Goal: Transaction & Acquisition: Book appointment/travel/reservation

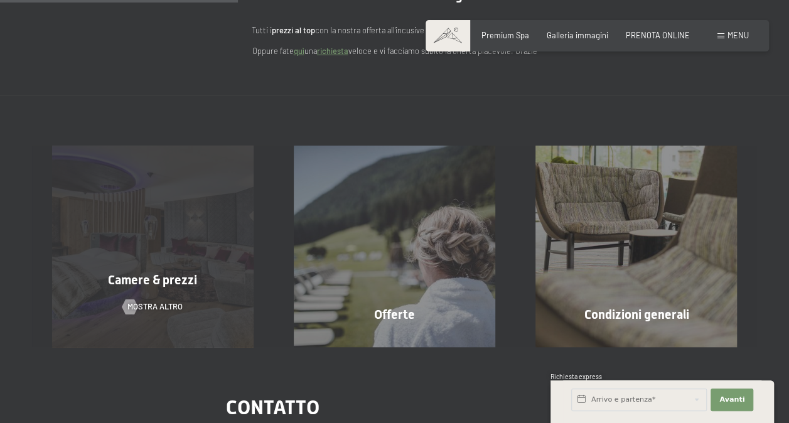
click at [196, 232] on div "Camere & prezzi mostra altro" at bounding box center [153, 246] width 242 height 201
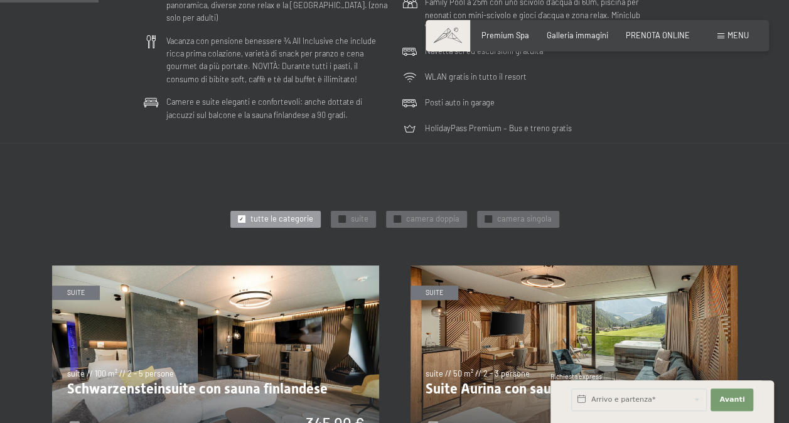
scroll to position [398, 0]
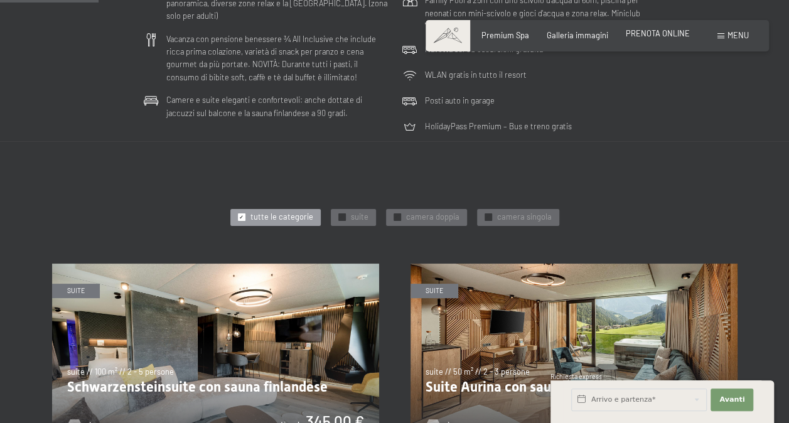
click at [661, 34] on span "PRENOTA ONLINE" at bounding box center [658, 33] width 64 height 10
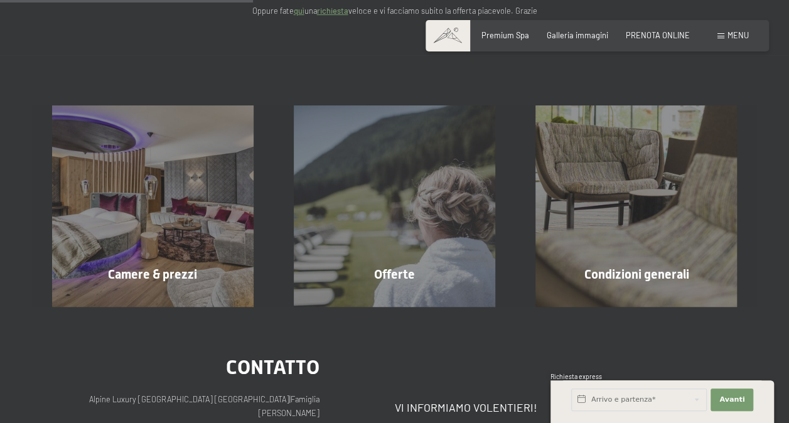
scroll to position [178, 0]
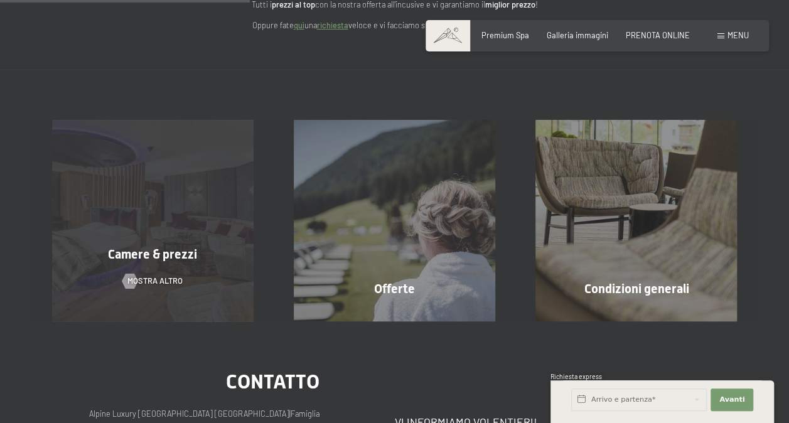
click at [173, 205] on div "Camere & prezzi mostra altro" at bounding box center [153, 220] width 242 height 201
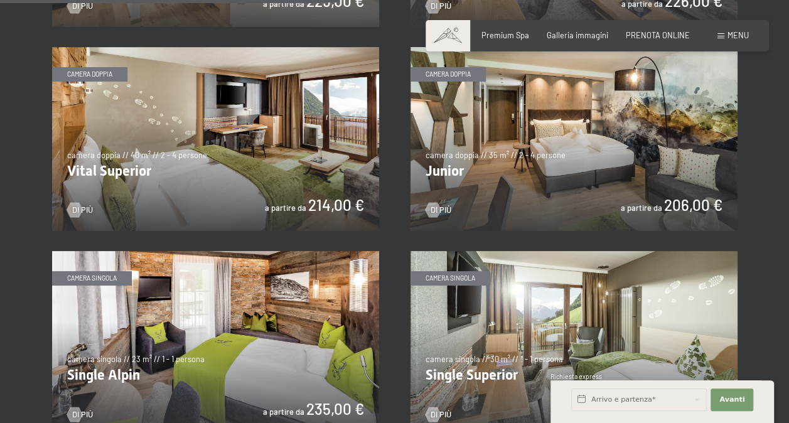
scroll to position [1316, 0]
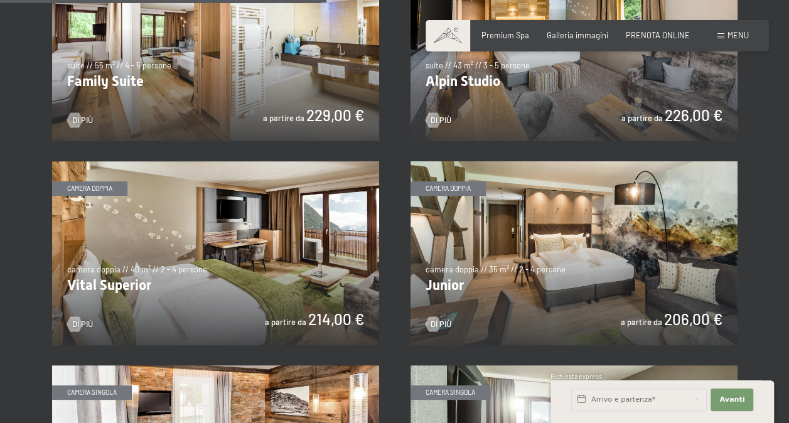
click at [583, 269] on img at bounding box center [573, 253] width 327 height 184
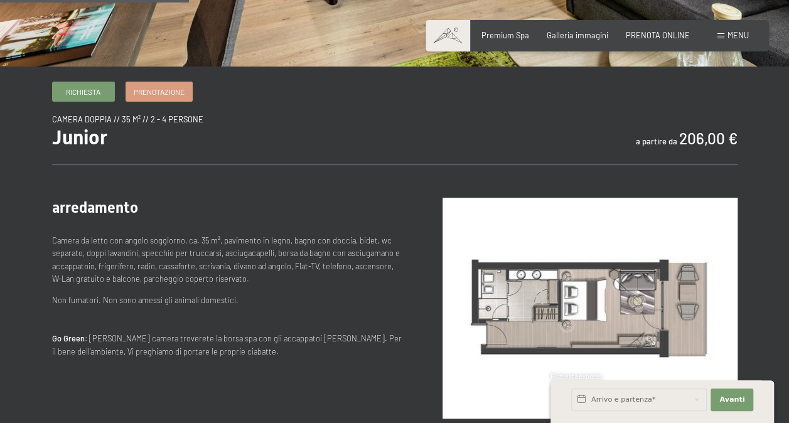
scroll to position [343, 0]
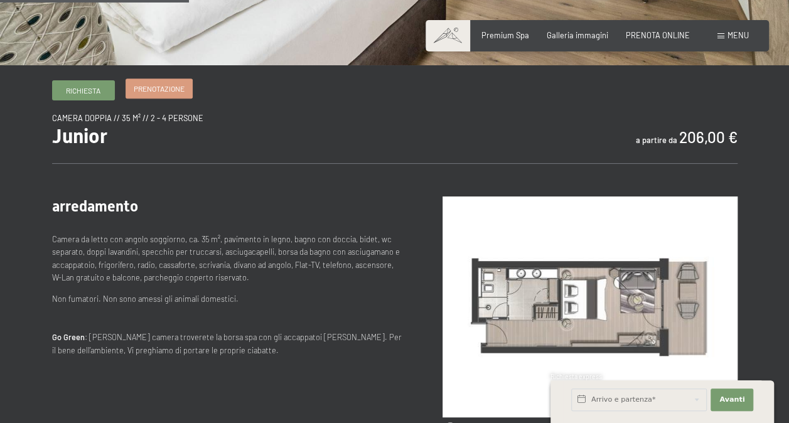
click at [165, 88] on span "Prenotazione" at bounding box center [159, 88] width 51 height 11
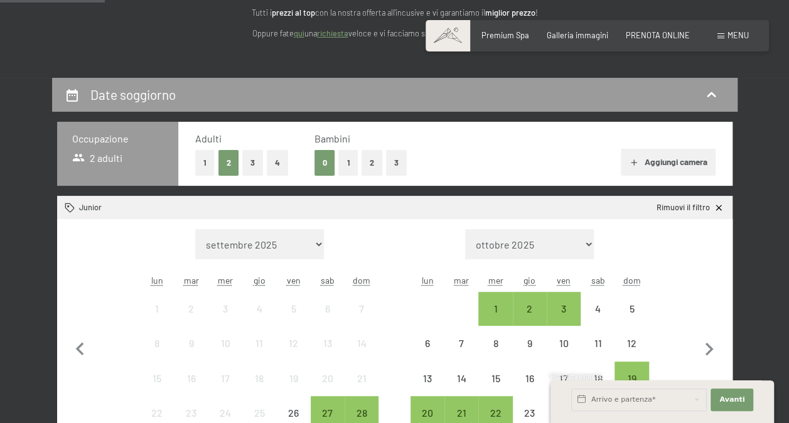
click at [498, 149] on div "Aggiungi camera" at bounding box center [574, 163] width 282 height 28
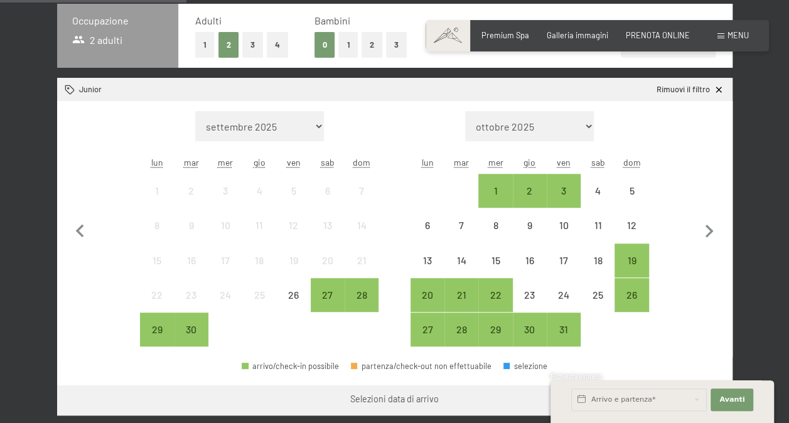
scroll to position [321, 0]
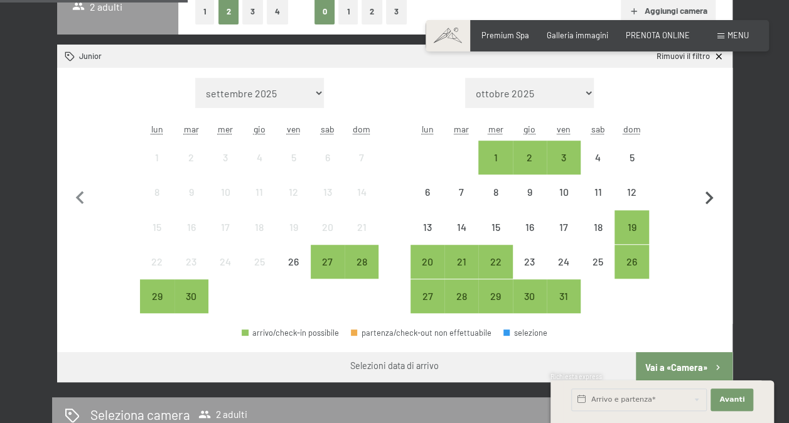
click at [710, 201] on icon "button" at bounding box center [709, 198] width 26 height 26
select select "[DATE]"
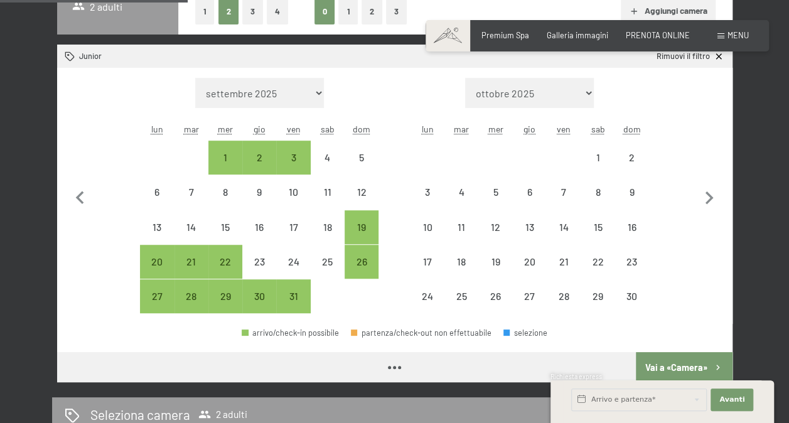
select select "[DATE]"
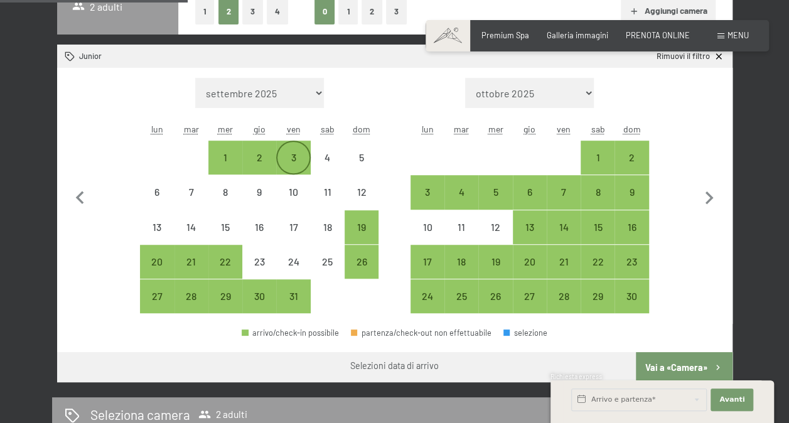
click at [296, 152] on div "3" at bounding box center [292, 167] width 31 height 31
select select "[DATE]"
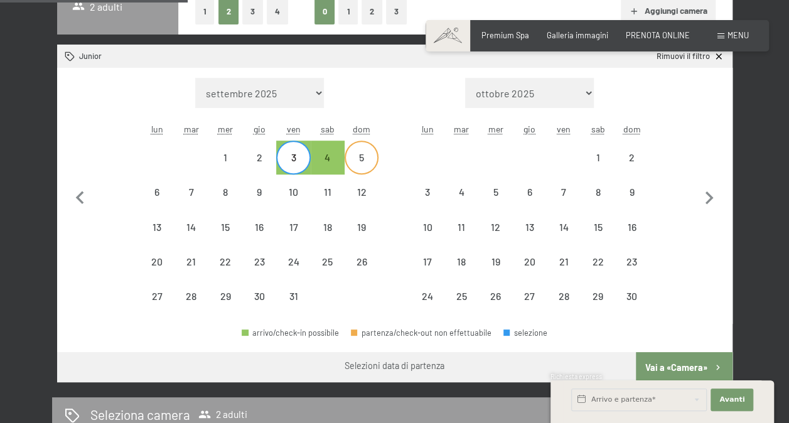
click at [358, 159] on div "5" at bounding box center [361, 167] width 31 height 31
select select "[DATE]"
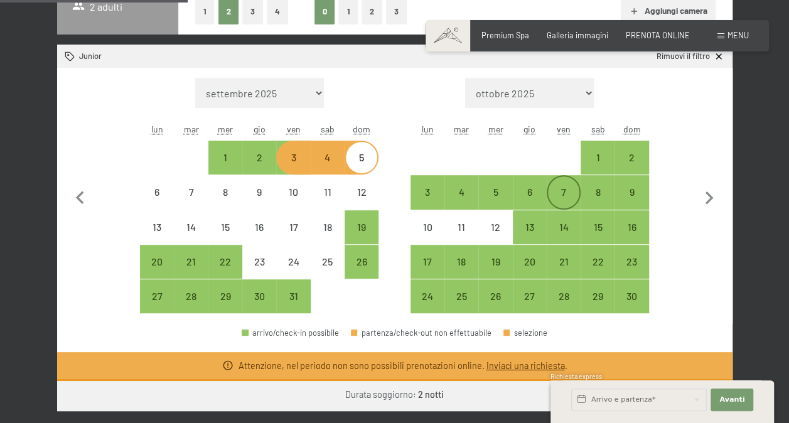
click at [568, 192] on div "7" at bounding box center [563, 202] width 31 height 31
select select "[DATE]"
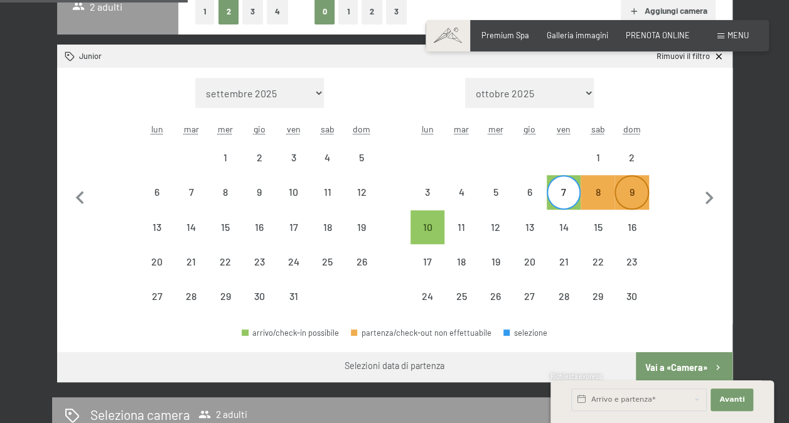
click at [631, 194] on div "9" at bounding box center [630, 202] width 31 height 31
select select "[DATE]"
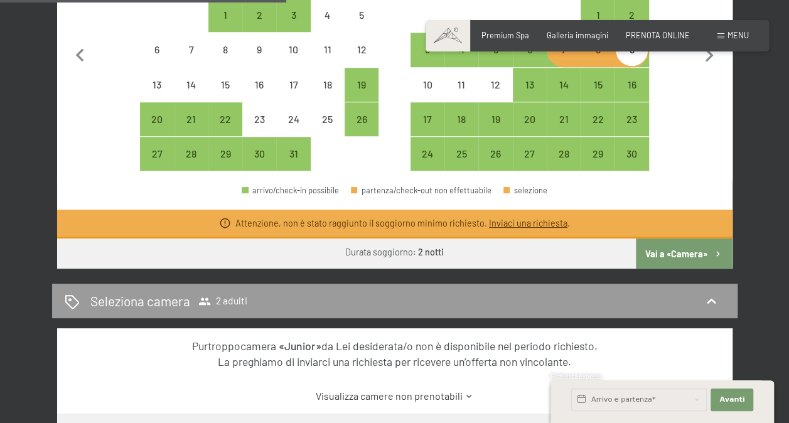
click at [676, 250] on button "Vai a «Camera»" at bounding box center [684, 253] width 96 height 30
select select "[DATE]"
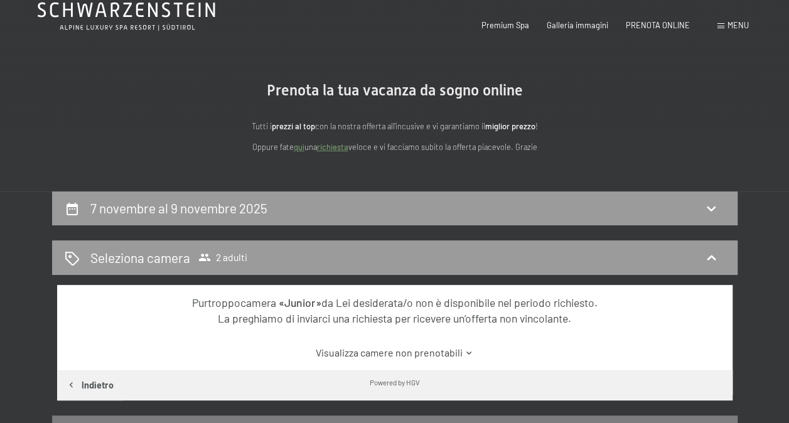
scroll to position [0, 0]
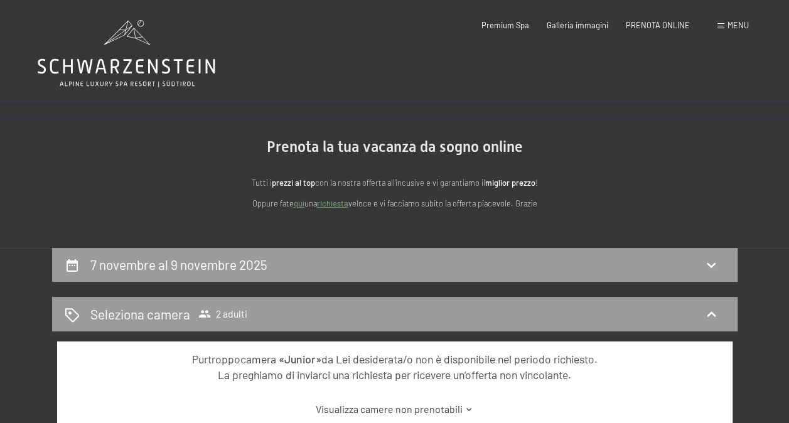
click at [120, 73] on icon at bounding box center [127, 53] width 178 height 67
